Goal: Ask a question

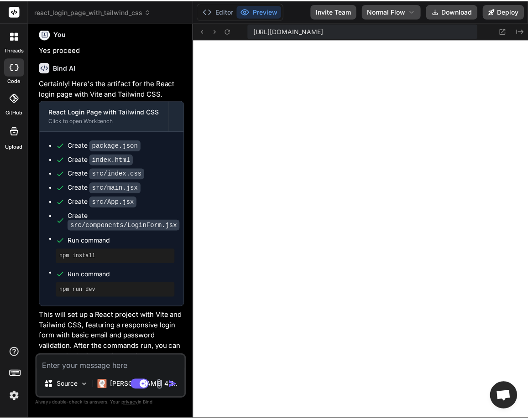
scroll to position [277, 0]
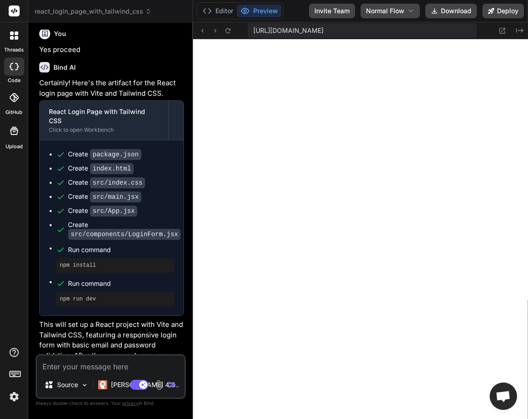
click at [10, 36] on icon at bounding box center [12, 38] width 4 height 4
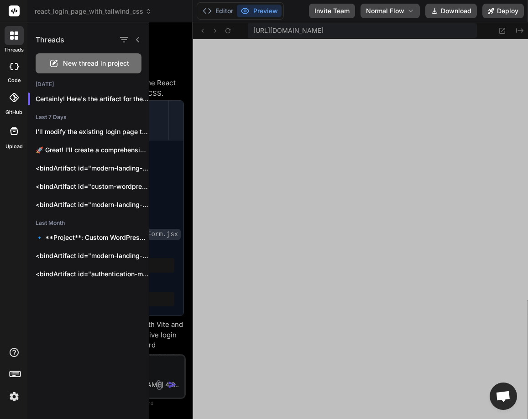
click at [72, 62] on span "New thread in project" at bounding box center [96, 63] width 66 height 9
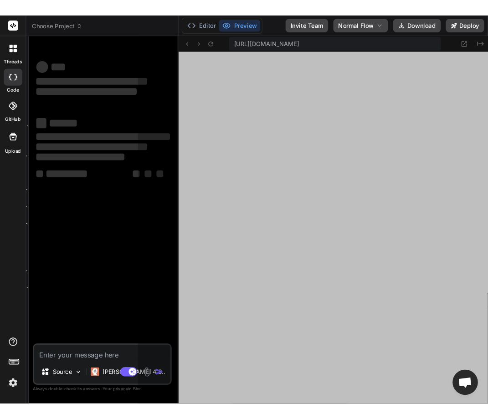
scroll to position [329, 0]
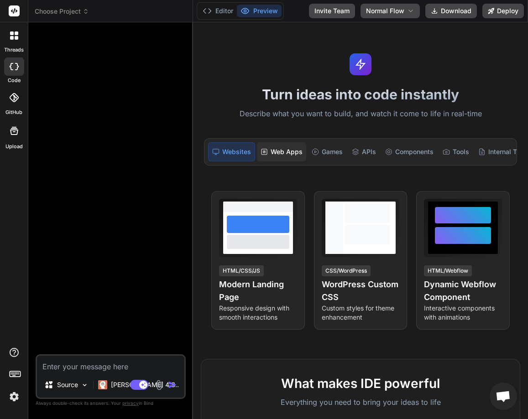
type textarea "x"
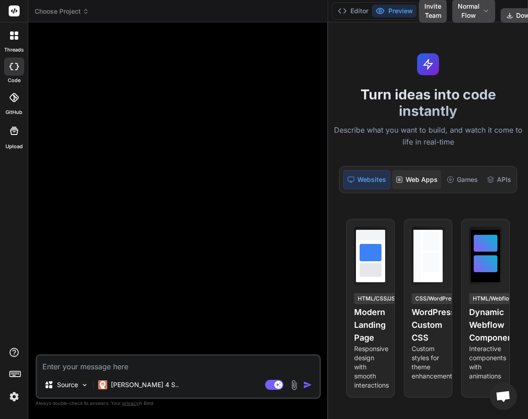
drag, startPoint x: 193, startPoint y: 193, endPoint x: 406, endPoint y: 189, distance: 213.5
click at [406, 189] on div "Choose Project Created with Pixso. Bind AI Web Search Created with Pixso. Code …" at bounding box center [277, 209] width 499 height 419
click at [148, 363] on textarea at bounding box center [178, 364] width 282 height 16
type textarea "H"
type textarea "x"
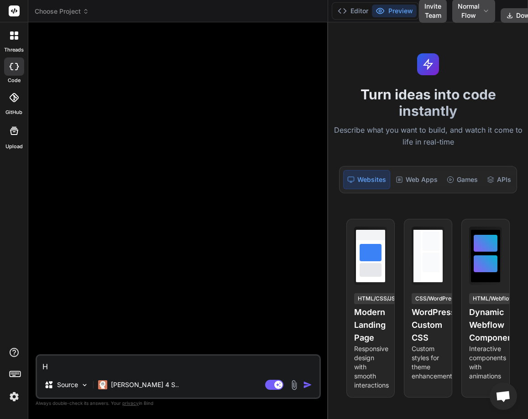
type textarea "He"
type textarea "x"
type textarea "Hel"
type textarea "x"
type textarea "Hell"
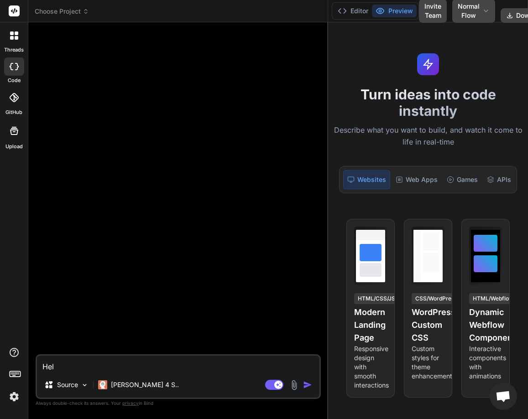
type textarea "x"
type textarea "Hello"
type textarea "x"
type textarea "Hello"
type textarea "x"
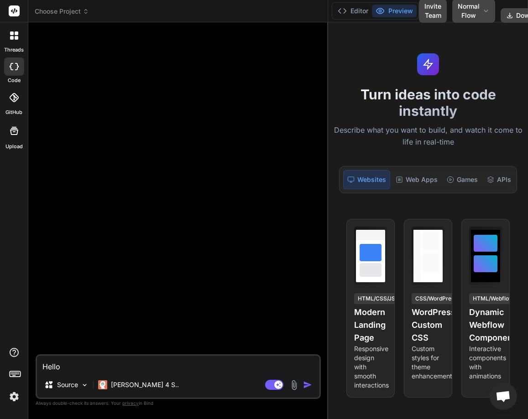
type textarea "x"
type textarea "C"
type textarea "x"
type textarea "Cr"
type textarea "x"
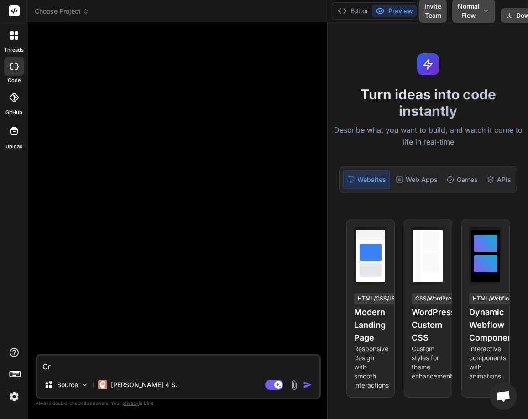
type textarea "Cre"
type textarea "x"
type textarea "Crea"
type textarea "x"
type textarea "Creat"
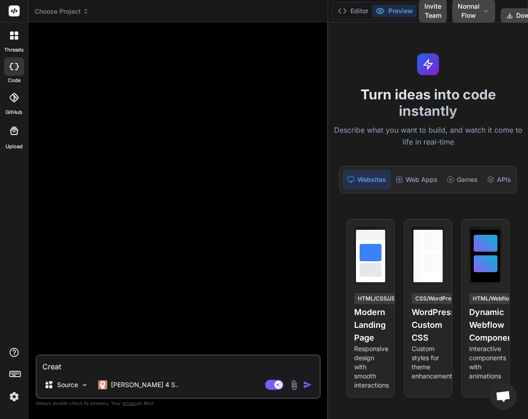
type textarea "x"
type textarea "Create"
type textarea "x"
type textarea "Create"
type textarea "x"
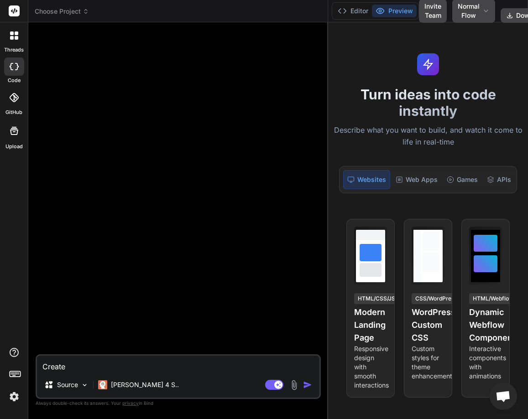
type textarea "Create a"
type textarea "x"
type textarea "Create a"
type textarea "x"
type textarea "Create a l"
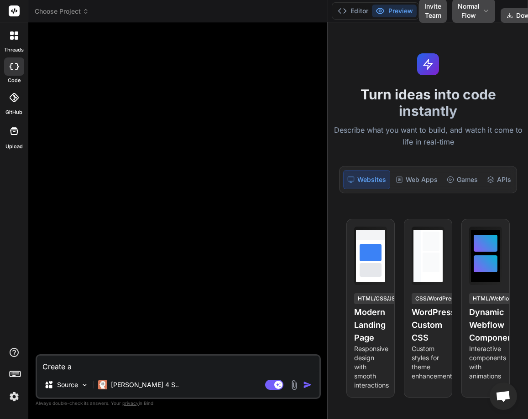
type textarea "x"
type textarea "Create a lo"
type textarea "x"
type textarea "Create a log"
type textarea "x"
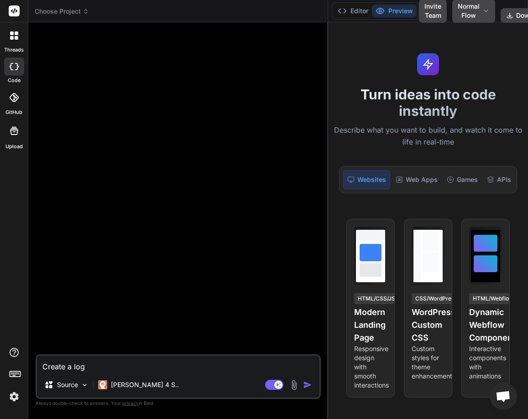
type textarea "Create a logi"
type textarea "x"
type textarea "Create a login"
type textarea "x"
type textarea "Create a login"
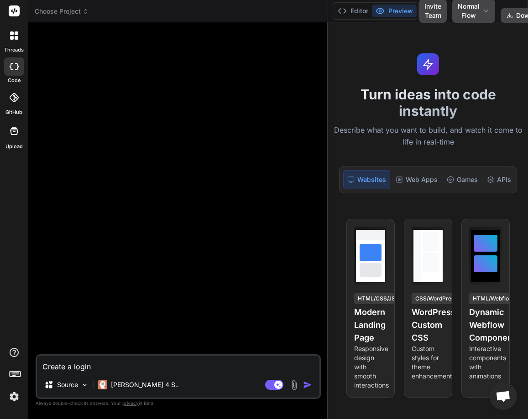
type textarea "x"
type textarea "Create a login p"
type textarea "x"
type textarea "Create a login pa"
type textarea "x"
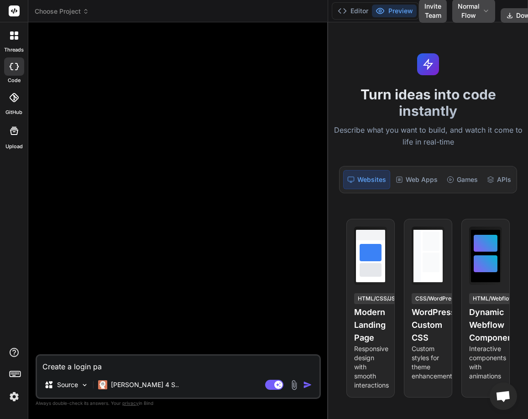
type textarea "Create a login pag"
type textarea "x"
type textarea "Create a login page"
type textarea "x"
type textarea "Create a login page"
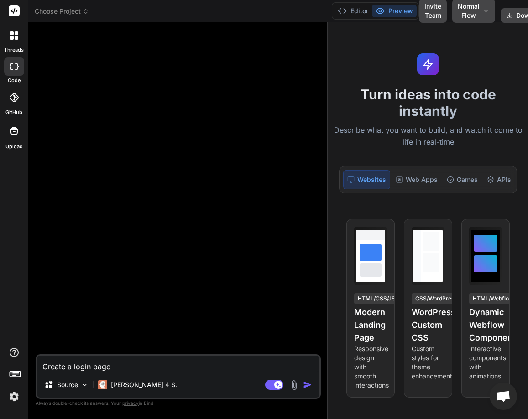
type textarea "x"
type textarea "Create a login page f"
type textarea "x"
type textarea "Create a login page fo"
type textarea "x"
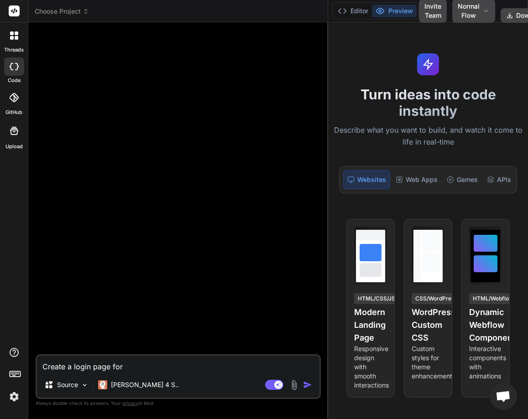
type textarea "Create a login page for"
type textarea "x"
type textarea "Create a login page for e"
type textarea "x"
type textarea "Create a login page for eh"
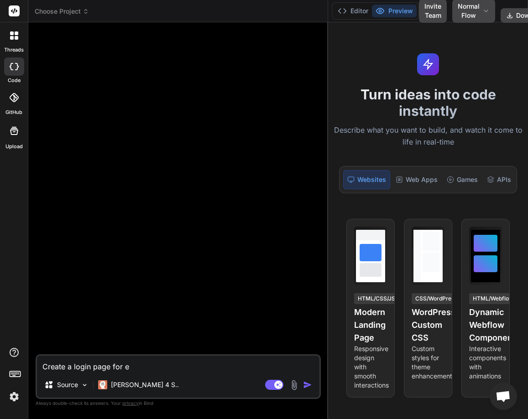
type textarea "x"
type textarea "Create a login page for eh"
type textarea "x"
type textarea "Create a login page for eh"
type textarea "x"
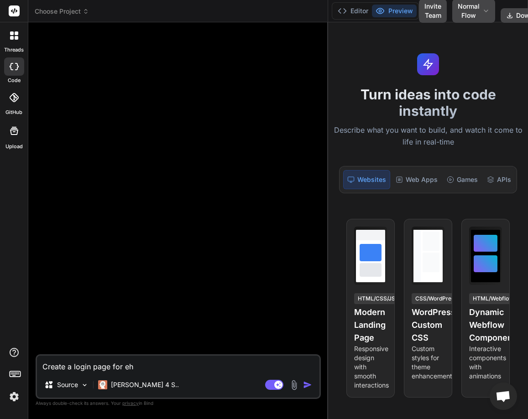
type textarea "Create a login page for e"
type textarea "x"
type textarea "Create a login page for"
type textarea "x"
type textarea "Create a login page for"
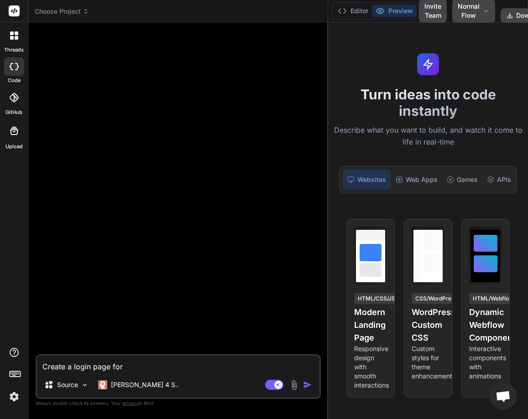
type textarea "x"
type textarea "Create a login page fo"
type textarea "x"
type textarea "Create a login page f"
type textarea "x"
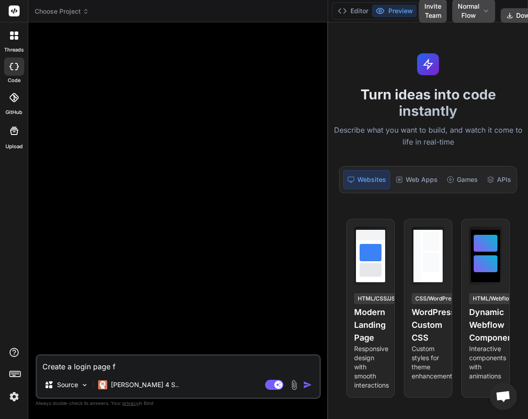
type textarea "Create a login page"
type textarea "x"
type textarea "Create a login page"
type textarea "x"
type textarea "Create a login pagei"
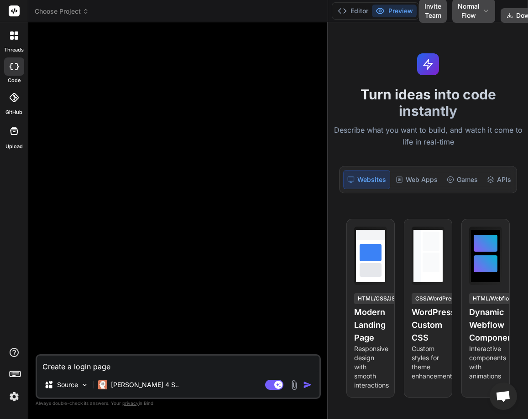
type textarea "x"
type textarea "Create a login pagein"
type textarea "x"
type textarea "Create a login pagein"
type textarea "x"
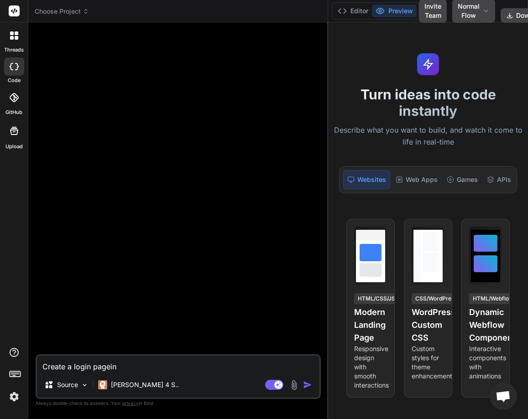
type textarea "Create a login pagein"
type textarea "x"
type textarea "Create a login pagei"
type textarea "x"
type textarea "Create a login page"
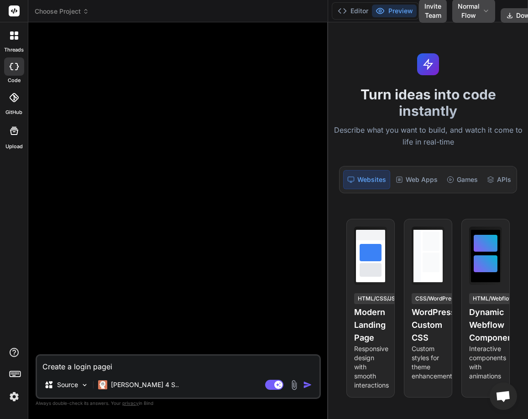
type textarea "x"
type textarea "Create a login page"
type textarea "x"
type textarea "Create a login page i"
type textarea "x"
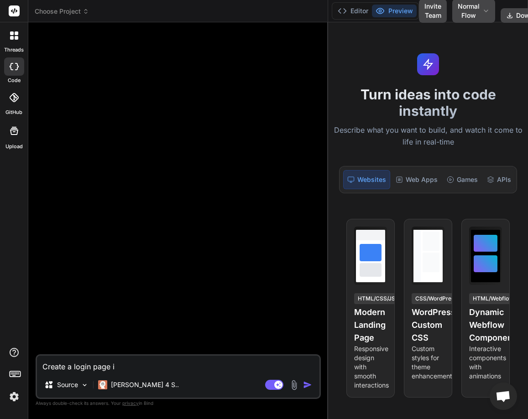
type textarea "Create a login page in"
type textarea "x"
type textarea "Create a login page in"
type textarea "x"
type textarea "Create a login page in t"
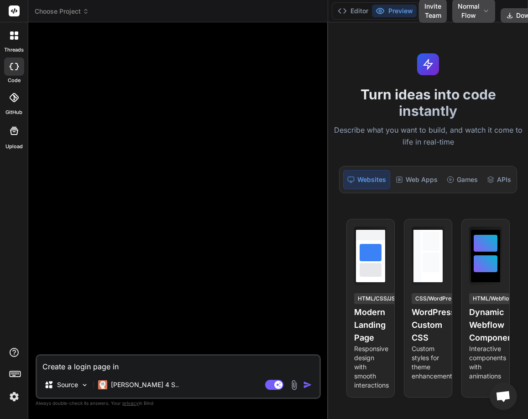
type textarea "x"
type textarea "Create a login page in th"
type textarea "x"
type textarea "Create a login page in the"
type textarea "x"
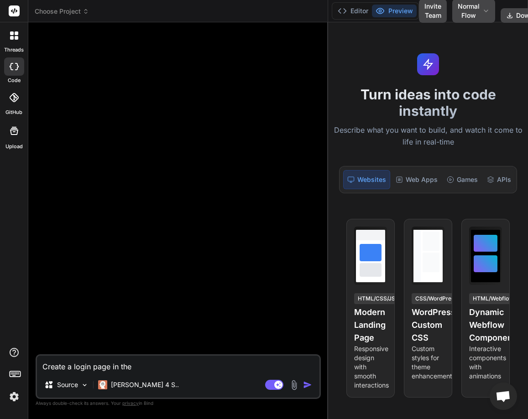
type textarea "Create a login page in the"
type textarea "x"
type textarea "Create a login page in the r"
type textarea "x"
type textarea "Create a login page in the re"
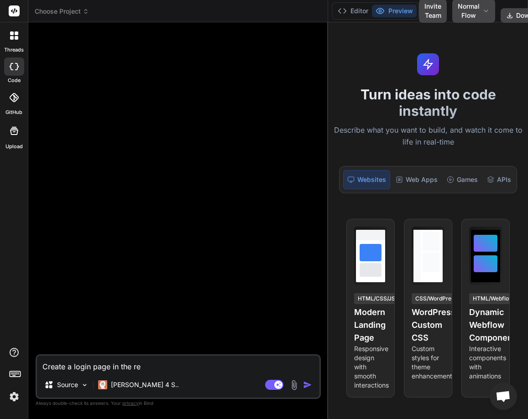
type textarea "x"
type textarea "Create a login page in the rea"
type textarea "x"
type textarea "Create a login page in the reac"
type textarea "x"
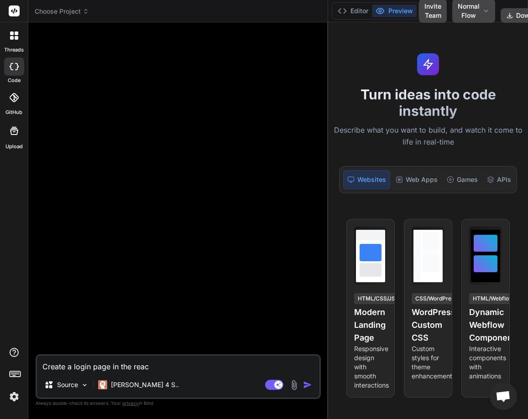
type textarea "Create a login page in the react"
type textarea "x"
type textarea "Create a login page in the react"
type textarea "x"
type textarea "Create a login page in the react j"
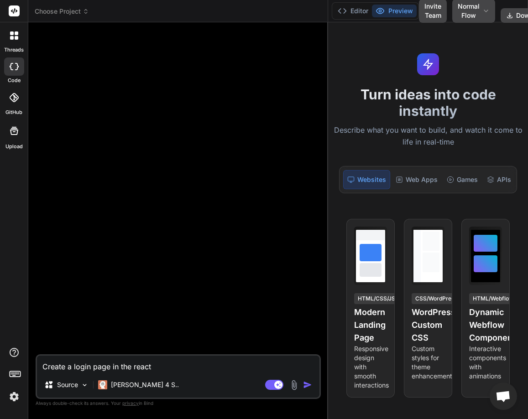
type textarea "x"
type textarea "Create a login page in the react js"
type textarea "x"
type textarea "Create a login page in the react js"
type textarea "x"
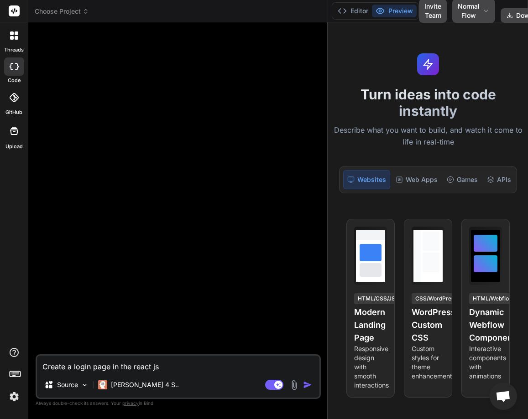
type textarea "Create a login page in the react js"
click at [305, 385] on img "button" at bounding box center [307, 384] width 9 height 9
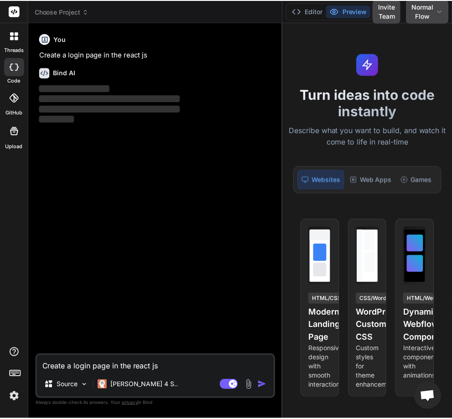
scroll to position [459, 0]
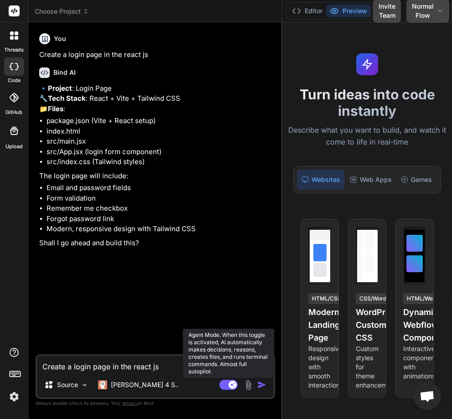
click at [234, 384] on rect at bounding box center [232, 385] width 8 height 8
type textarea "x"
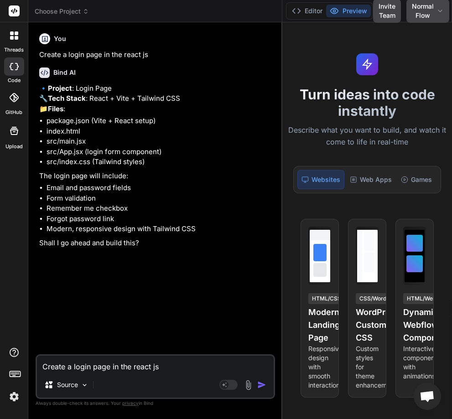
click at [88, 370] on textarea "Create a login page in the react js" at bounding box center [155, 364] width 237 height 16
type textarea "Y"
type textarea "x"
type textarea "Ye"
type textarea "x"
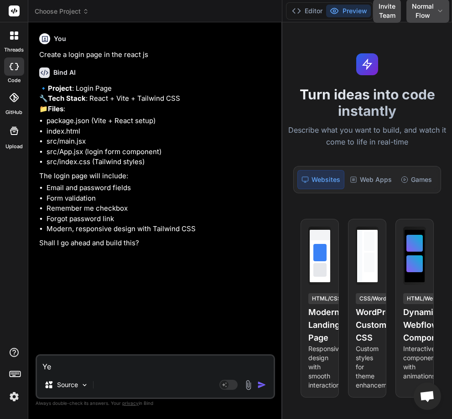
type textarea "Yes"
type textarea "x"
type textarea "Yes"
type textarea "x"
type textarea "Yes p"
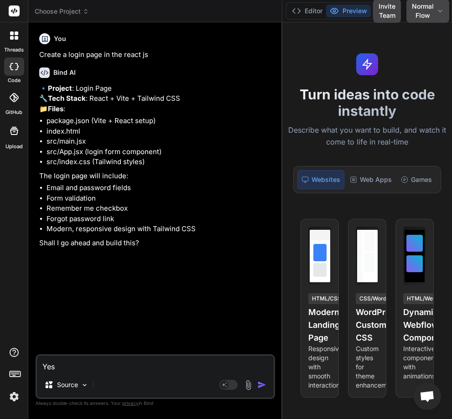
type textarea "x"
type textarea "Yes pr"
type textarea "x"
type textarea "Yes pro"
type textarea "x"
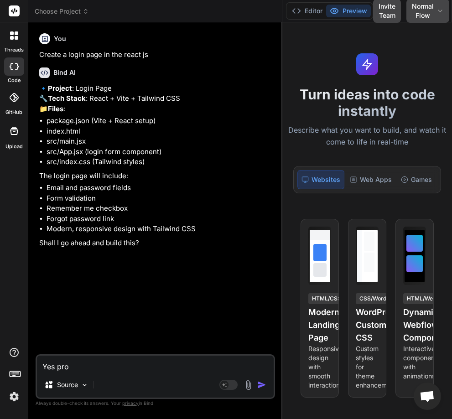
type textarea "Yes proc"
type textarea "x"
type textarea "Yes proce"
type textarea "x"
type textarea "Yes procee"
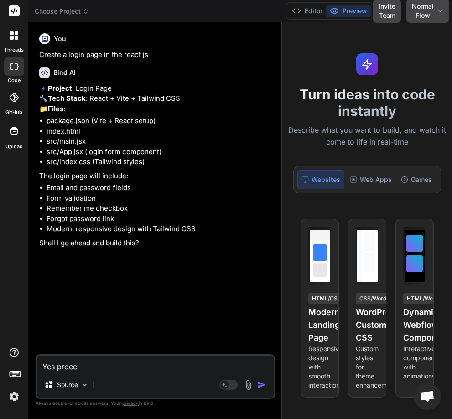
type textarea "x"
type textarea "Yes proceed"
type textarea "x"
type textarea "Yes proceed"
type textarea "x"
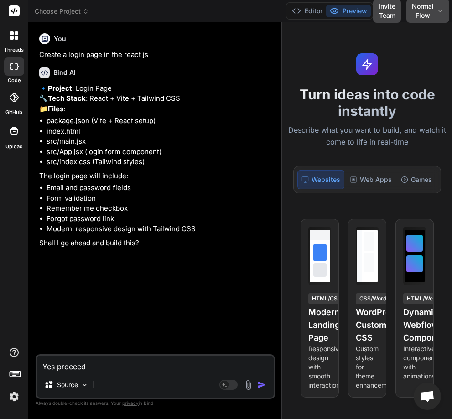
type textarea "Yes proceed w"
type textarea "x"
type textarea "Yes proceed wi"
type textarea "x"
type textarea "Yes proceed wit"
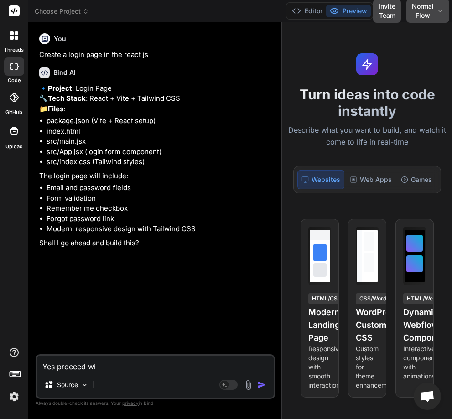
type textarea "x"
type textarea "Yes proceed with"
type textarea "x"
type textarea "Yes proceed with"
type textarea "x"
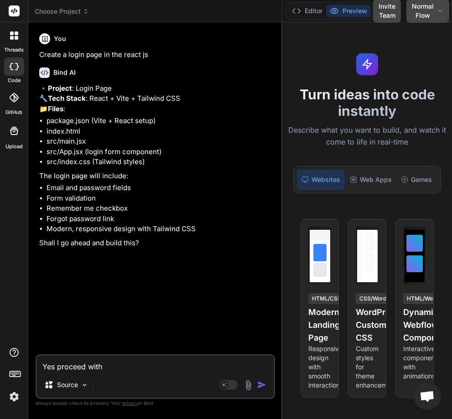
type textarea "Yes proceed with t"
type textarea "x"
type textarea "Yes proceed with th"
type textarea "x"
type textarea "Yes proceed with the"
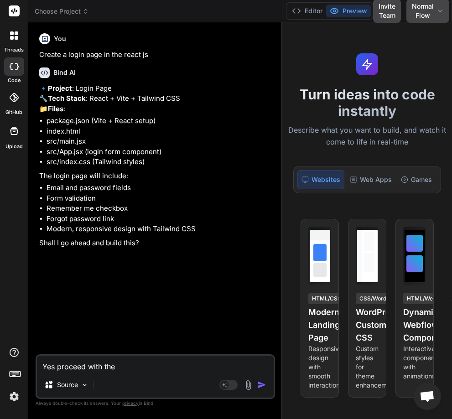
type textarea "x"
type textarea "Yes proceed with thes"
type textarea "x"
type textarea "Yes proceed with these"
type textarea "x"
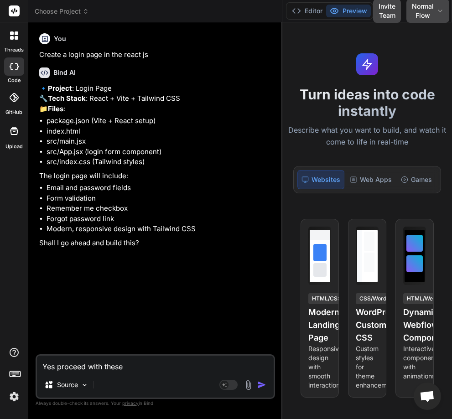
type textarea "Yes proceed with these"
type textarea "x"
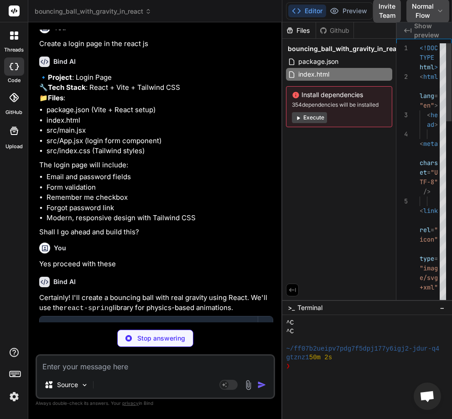
scroll to position [0, 172]
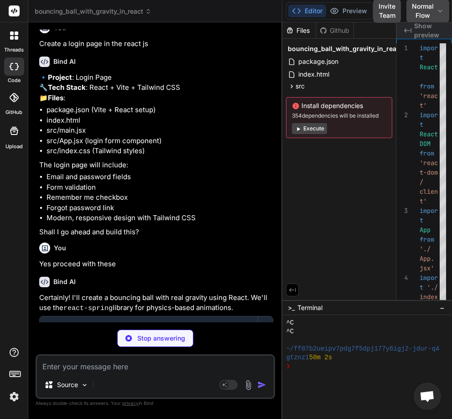
type textarea "x"
type textarea "monospace; }"
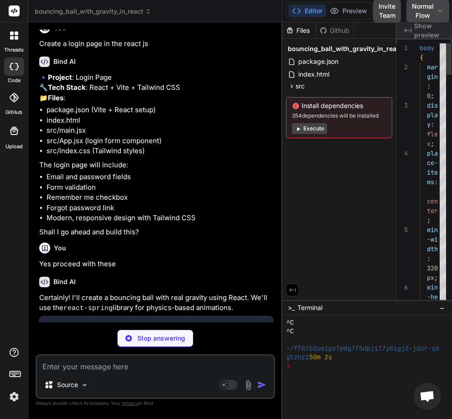
scroll to position [0, 227]
type textarea "x"
type textarea "default App;"
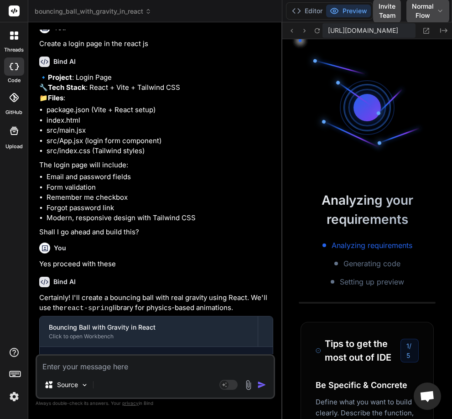
scroll to position [1871, 0]
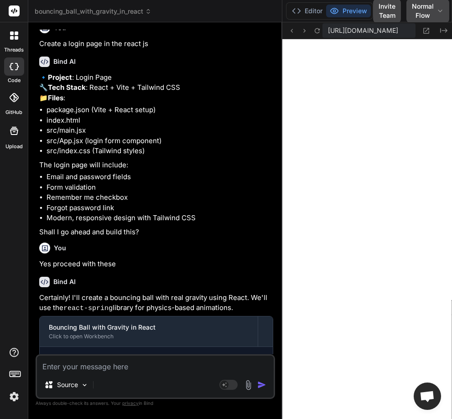
click at [17, 397] on img at bounding box center [14, 397] width 16 height 16
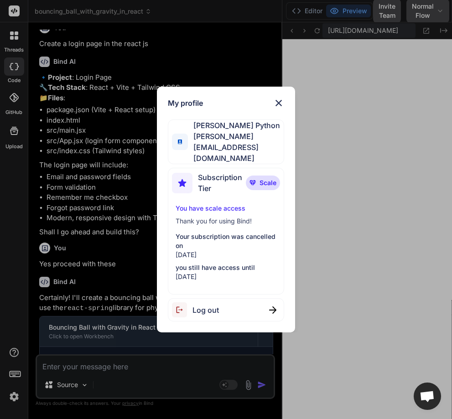
click at [281, 109] on img at bounding box center [278, 103] width 11 height 11
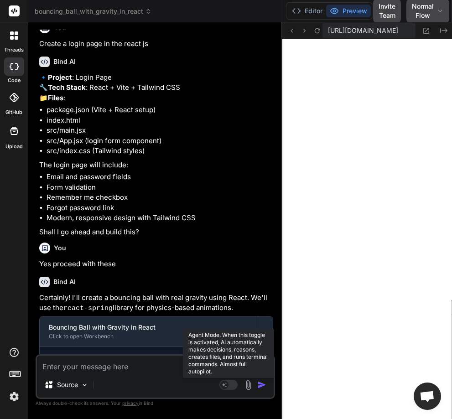
click at [230, 382] on rect at bounding box center [228, 385] width 18 height 10
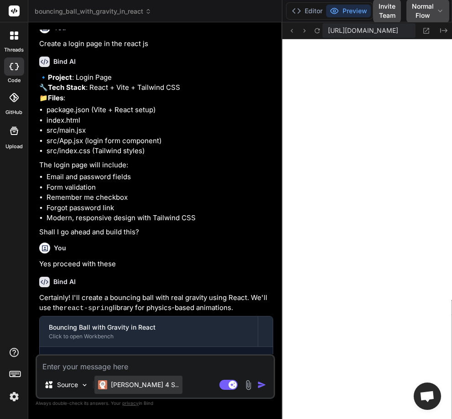
click at [151, 386] on div "[PERSON_NAME] 4 S.." at bounding box center [138, 385] width 88 height 18
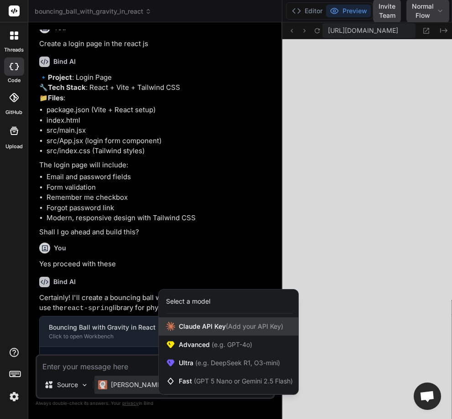
click at [205, 327] on span "[PERSON_NAME] Key (Add your API Key)" at bounding box center [231, 326] width 104 height 9
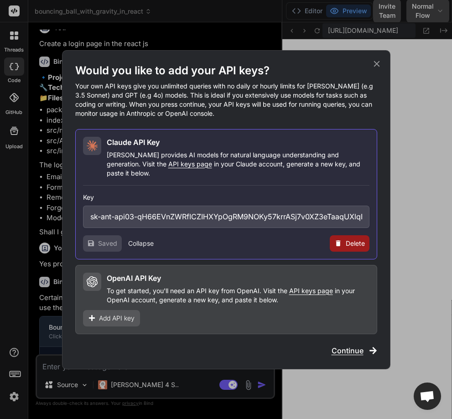
click at [351, 242] on span "Delete" at bounding box center [355, 243] width 19 height 9
click at [325, 239] on button "Delete" at bounding box center [330, 243] width 19 height 9
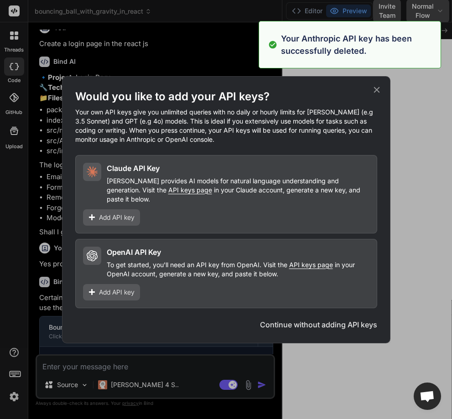
click at [325, 239] on div "OpenAI API Key To get started, you'll need an API key from OpenAI. Visit the AP…" at bounding box center [226, 273] width 302 height 69
click at [374, 92] on icon at bounding box center [376, 90] width 6 height 6
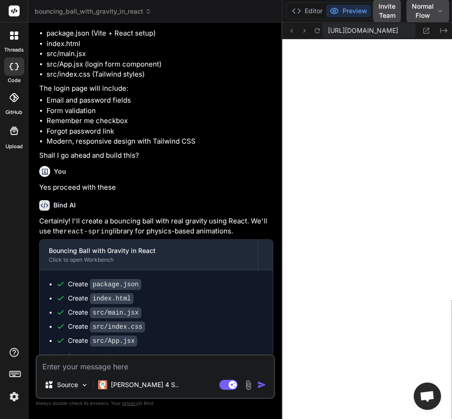
scroll to position [0, 0]
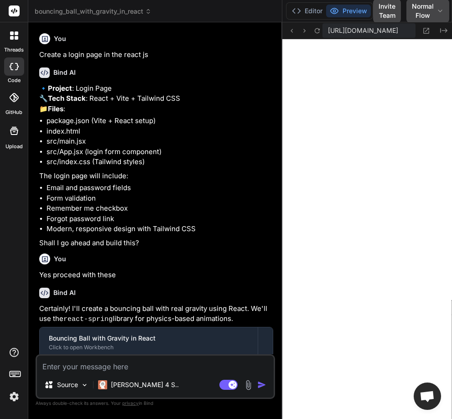
click at [13, 32] on icon at bounding box center [12, 33] width 4 height 4
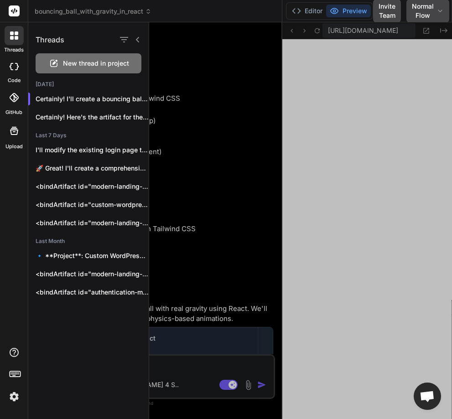
click at [76, 64] on span "New thread in project" at bounding box center [96, 63] width 66 height 9
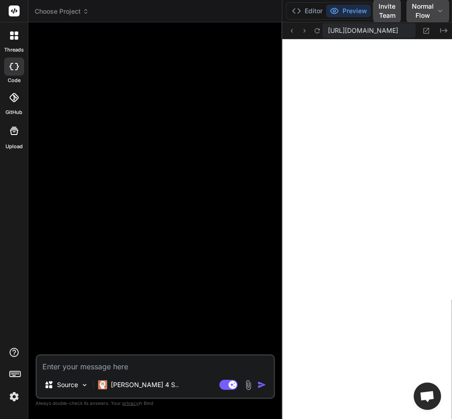
type textarea "x"
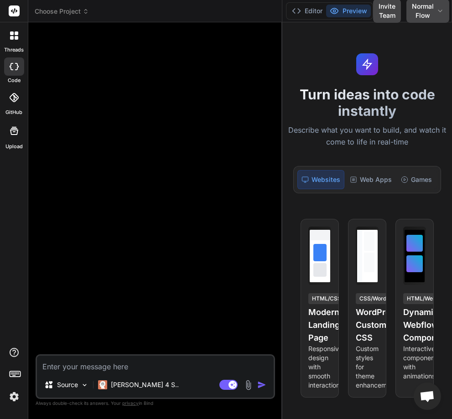
click at [132, 363] on textarea at bounding box center [155, 364] width 237 height 16
type textarea "w"
type textarea "x"
type textarea "wh"
type textarea "x"
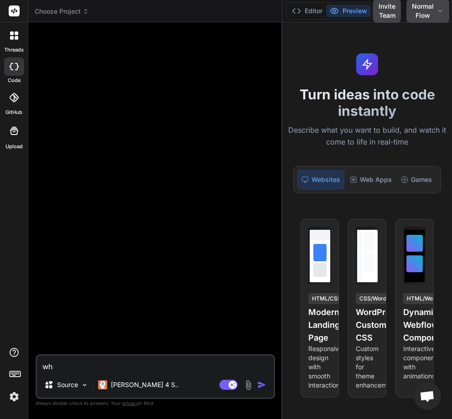
type textarea "wha"
type textarea "x"
type textarea "what"
type textarea "x"
type textarea "what"
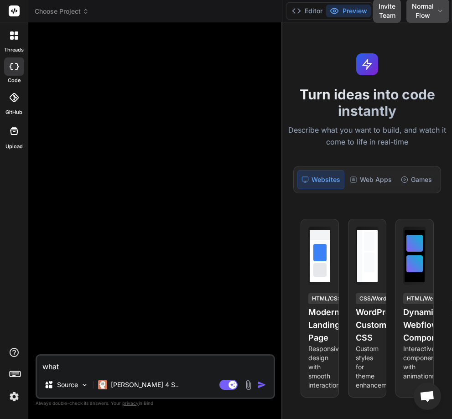
type textarea "x"
type textarea "what i"
type textarea "x"
type textarea "what is"
type textarea "x"
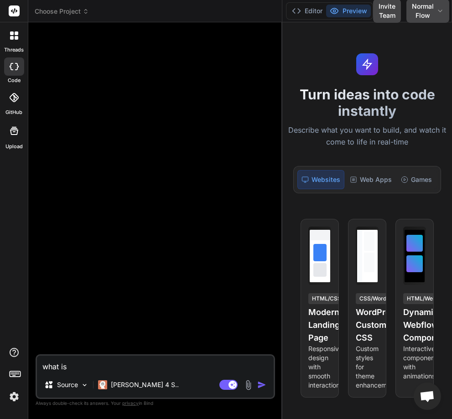
type textarea "what is"
type textarea "x"
type textarea "what is t"
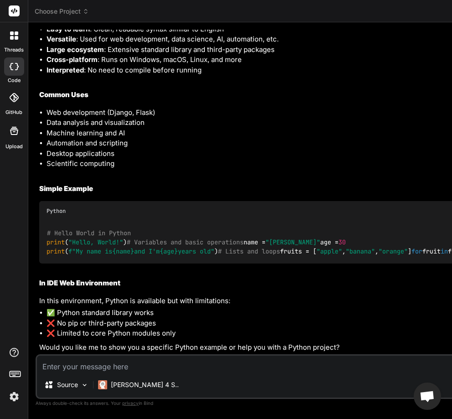
scroll to position [269, 0]
